Goal: Task Accomplishment & Management: Use online tool/utility

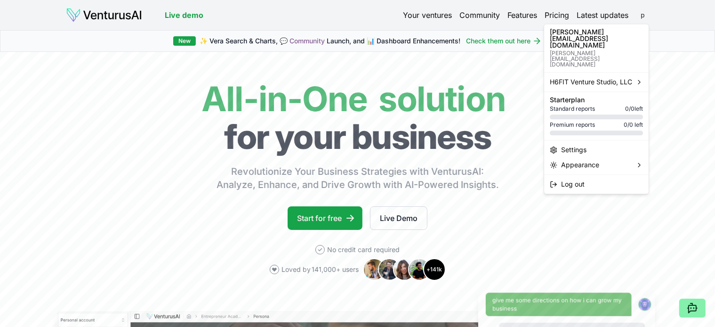
click at [642, 14] on html "We value your privacy We use cookies to enhance your browsing experience, serve…" at bounding box center [357, 163] width 715 height 327
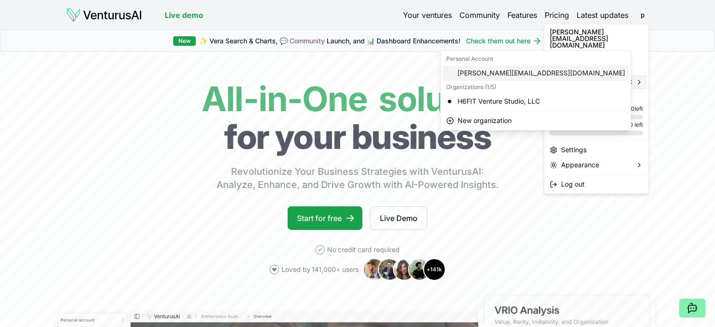
click at [478, 74] on div "[PERSON_NAME][EMAIL_ADDRESS][DOMAIN_NAME]" at bounding box center [535, 72] width 186 height 15
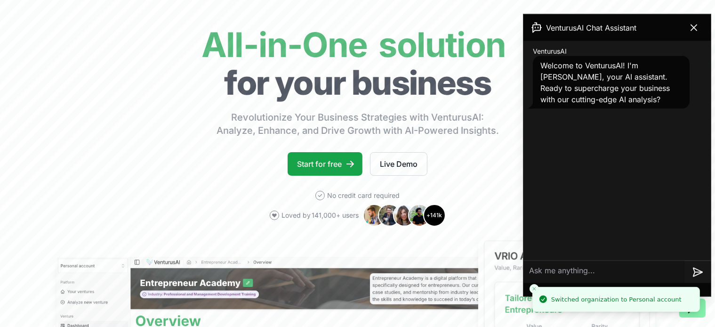
scroll to position [162, 0]
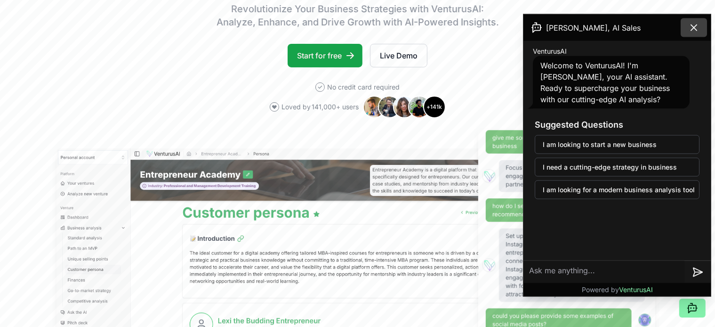
click at [694, 24] on icon at bounding box center [693, 27] width 11 height 11
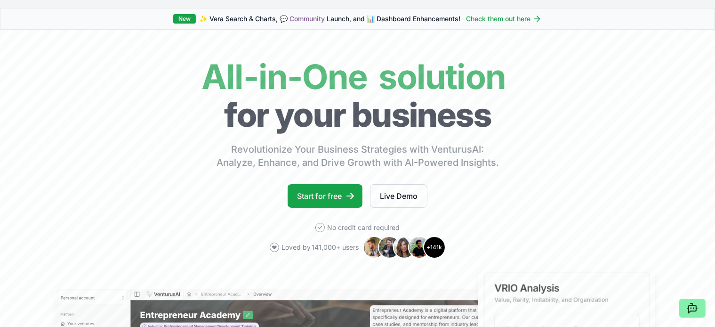
scroll to position [0, 0]
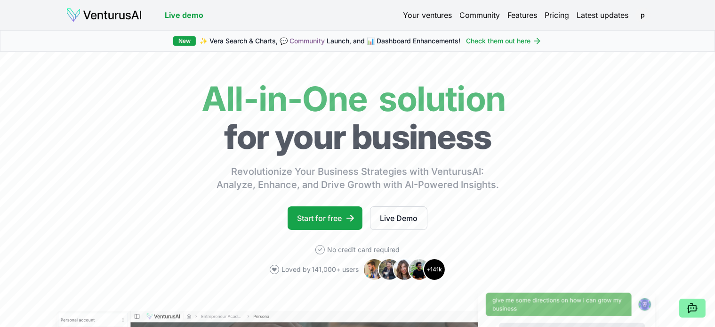
click at [101, 17] on img at bounding box center [104, 15] width 76 height 15
click at [562, 15] on link "Pricing" at bounding box center [557, 14] width 24 height 11
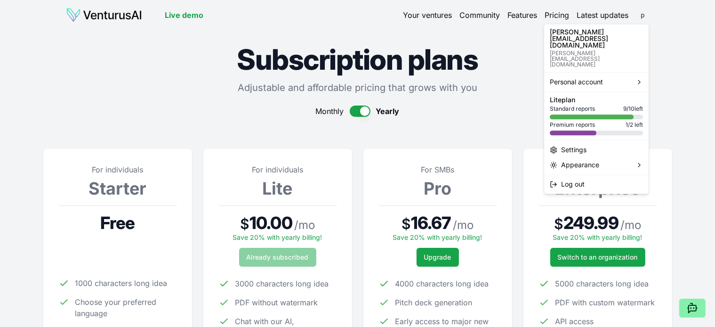
click at [642, 18] on html "We value your privacy We use cookies to enhance your browsing experience, serve…" at bounding box center [357, 163] width 715 height 327
click at [569, 142] on div "Settings" at bounding box center [596, 149] width 101 height 15
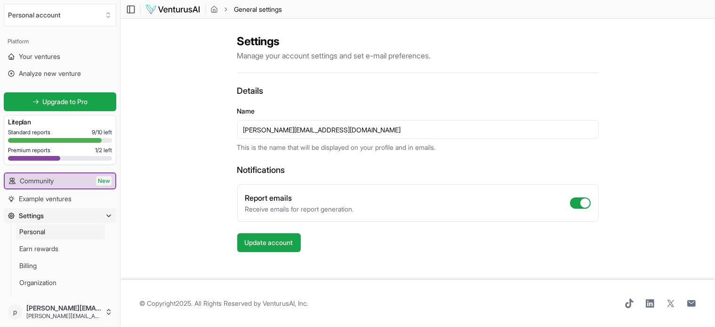
scroll to position [32, 0]
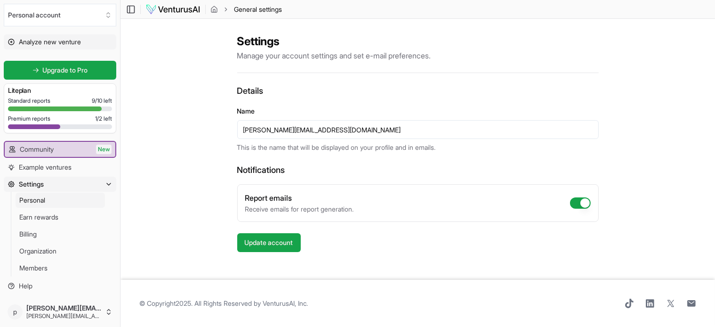
click at [53, 42] on span "Analyze new venture" at bounding box center [50, 41] width 62 height 9
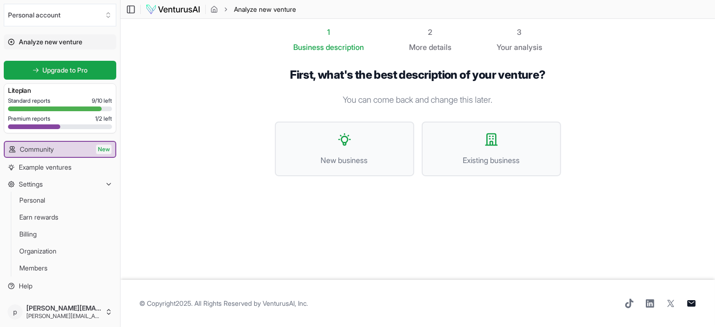
click at [689, 303] on icon at bounding box center [691, 303] width 8 height 7
